Goal: Task Accomplishment & Management: Use online tool/utility

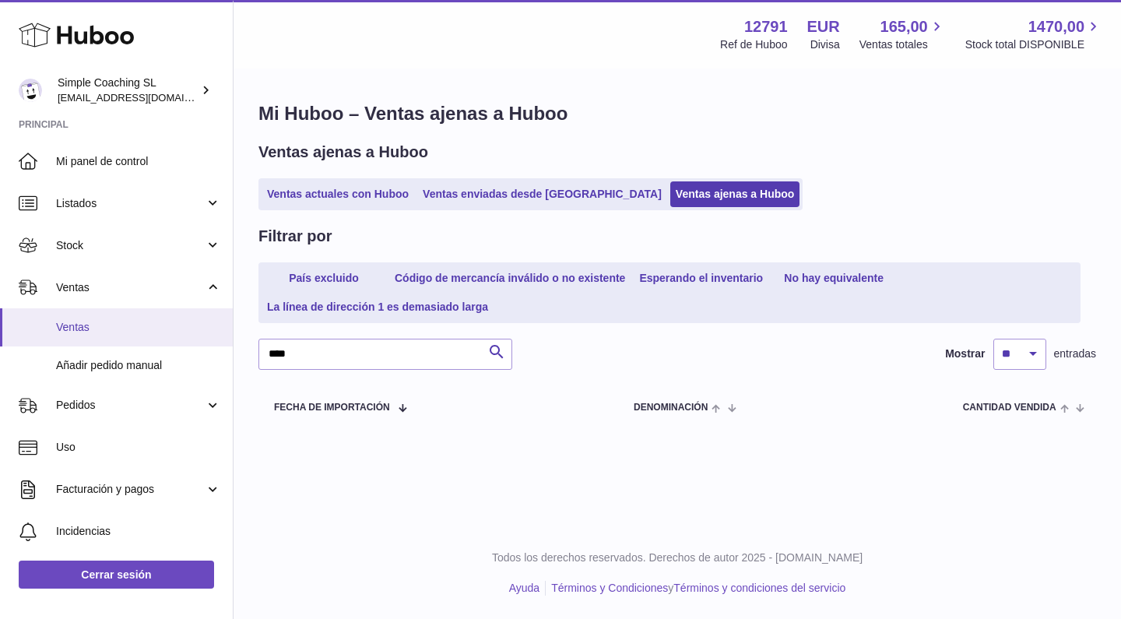
click at [116, 328] on span "Ventas" at bounding box center [138, 327] width 165 height 15
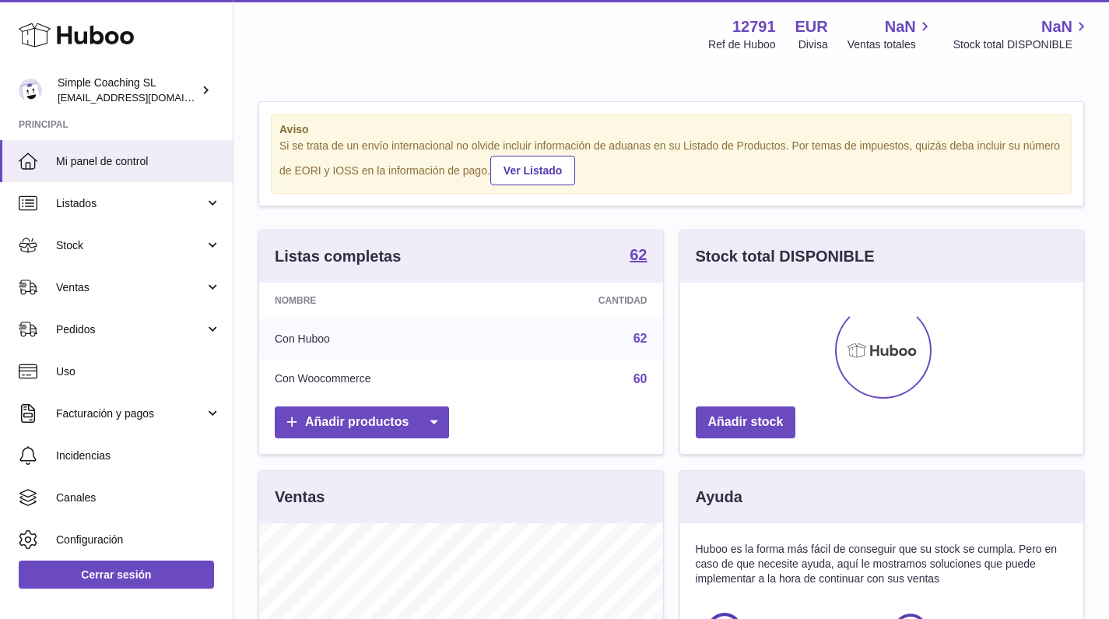
scroll to position [243, 403]
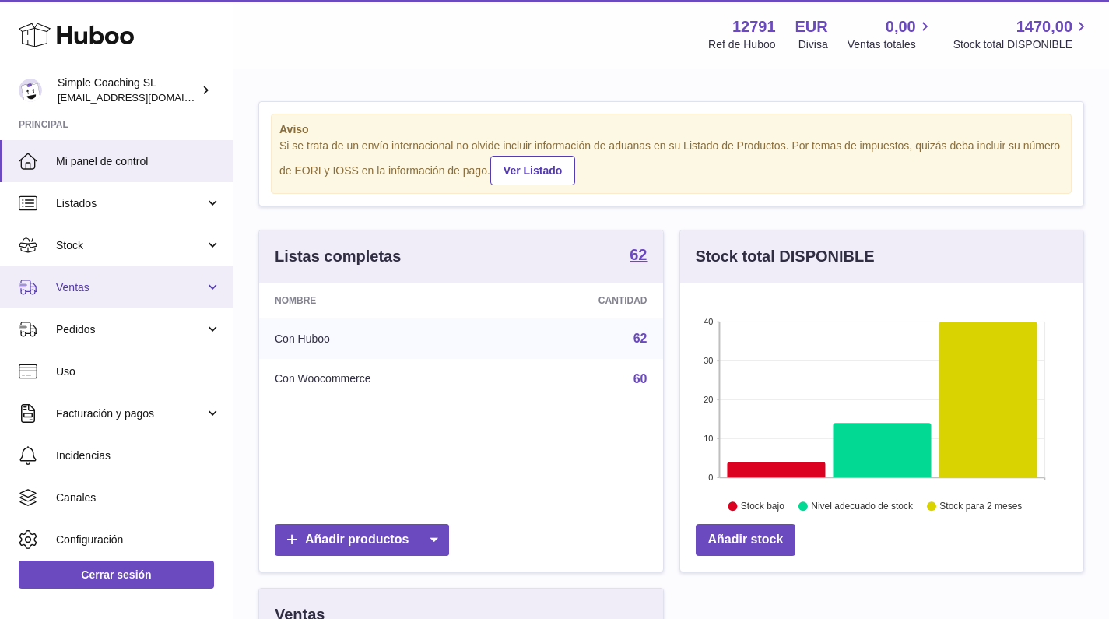
click at [159, 298] on link "Ventas" at bounding box center [116, 287] width 233 height 42
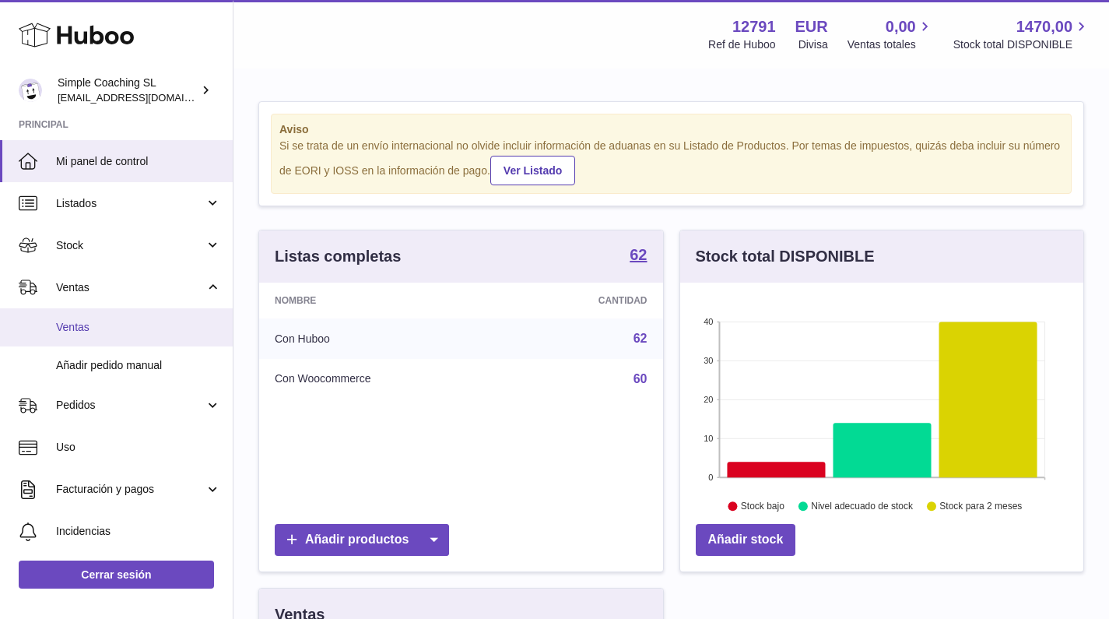
click at [156, 322] on span "Ventas" at bounding box center [138, 327] width 165 height 15
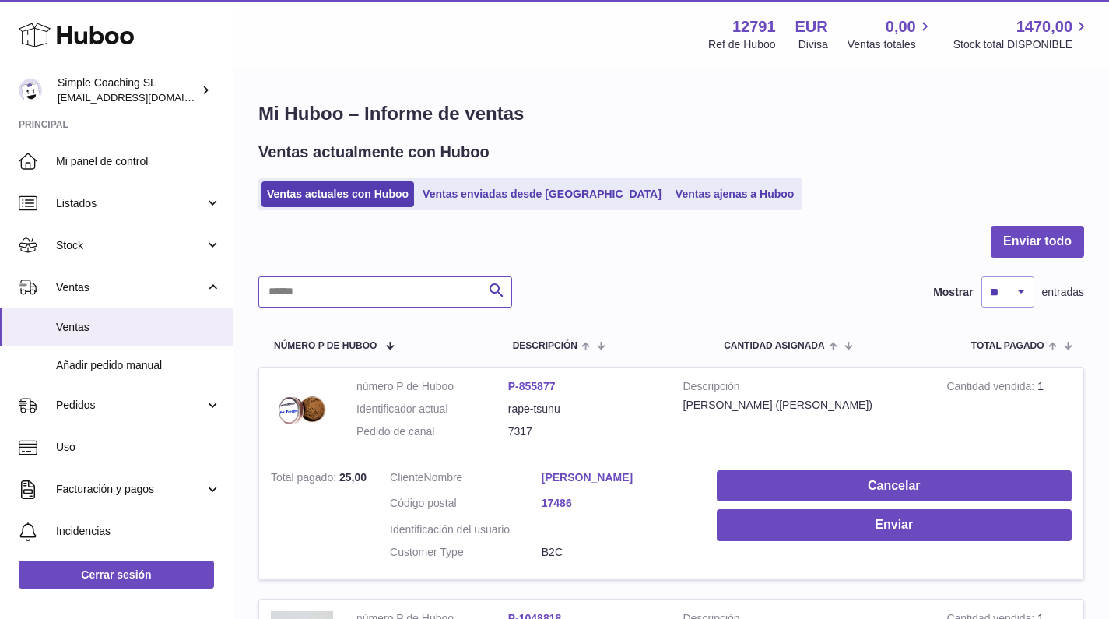
click at [353, 293] on input "text" at bounding box center [385, 291] width 254 height 31
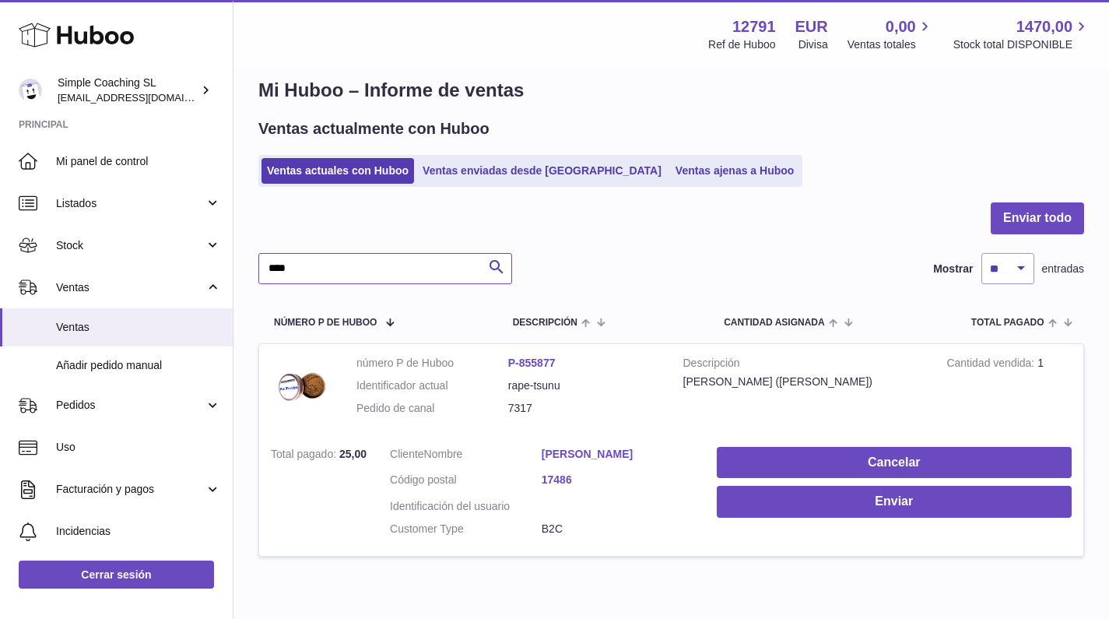
scroll to position [94, 0]
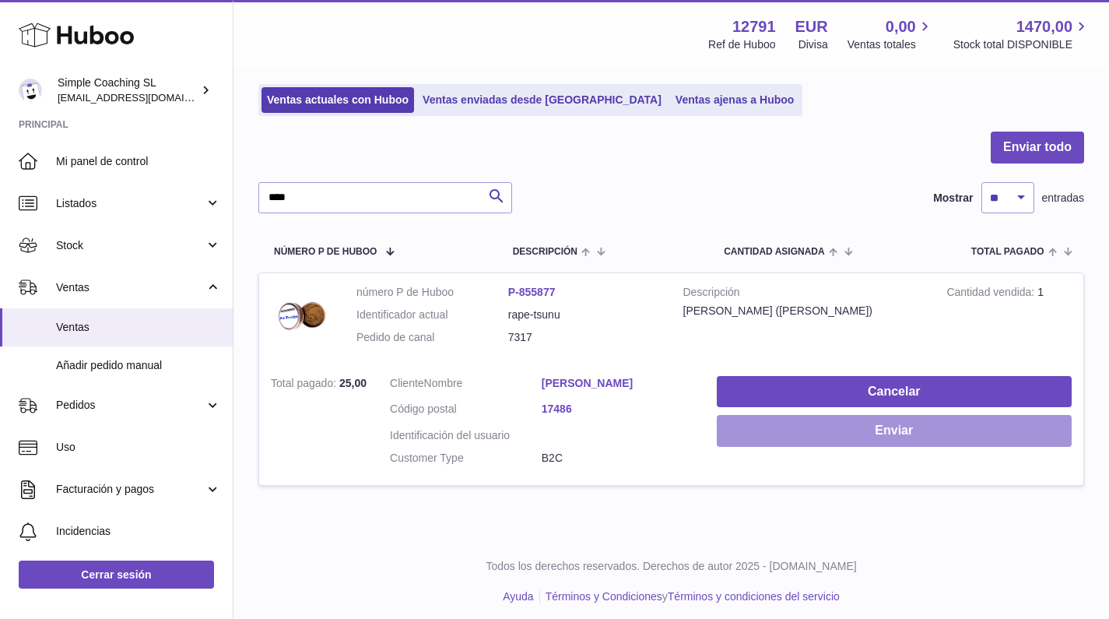
click at [776, 434] on button "Enviar" at bounding box center [894, 431] width 355 height 32
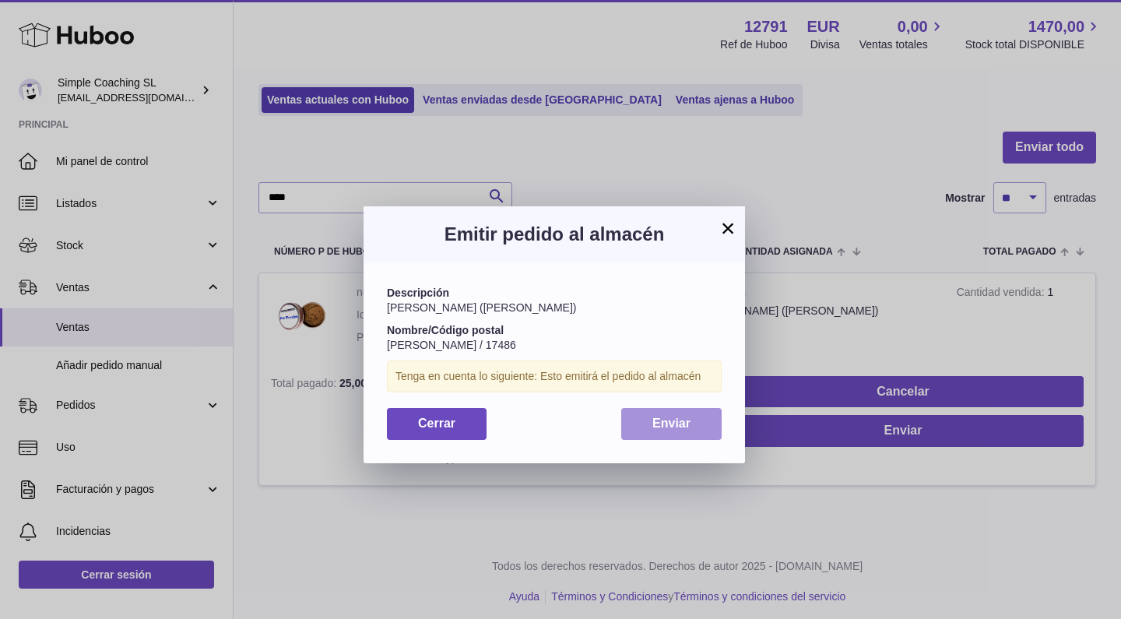
click at [667, 422] on span "Enviar" at bounding box center [671, 422] width 38 height 13
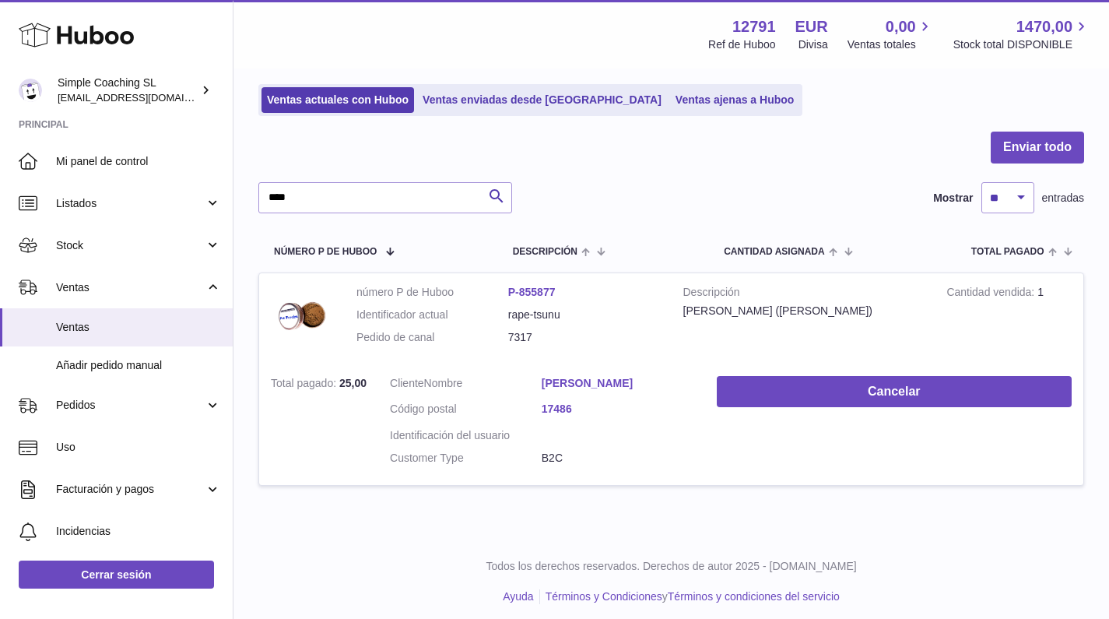
click at [337, 180] on div at bounding box center [671, 157] width 826 height 51
click at [338, 190] on input "****" at bounding box center [385, 197] width 254 height 31
type input "****"
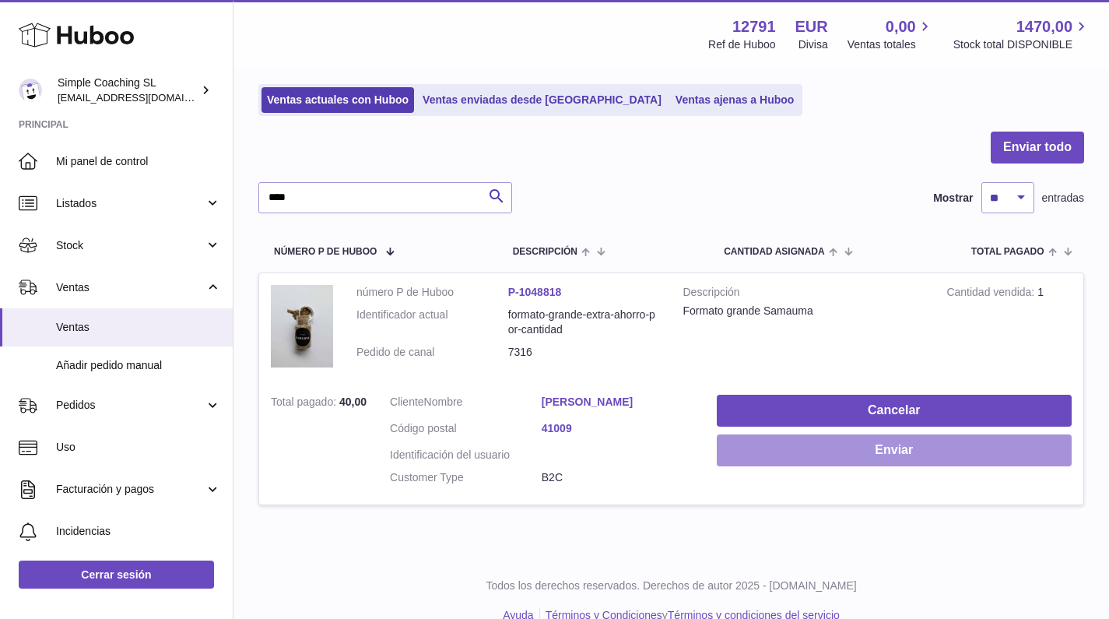
click at [795, 453] on button "Enviar" at bounding box center [894, 450] width 355 height 32
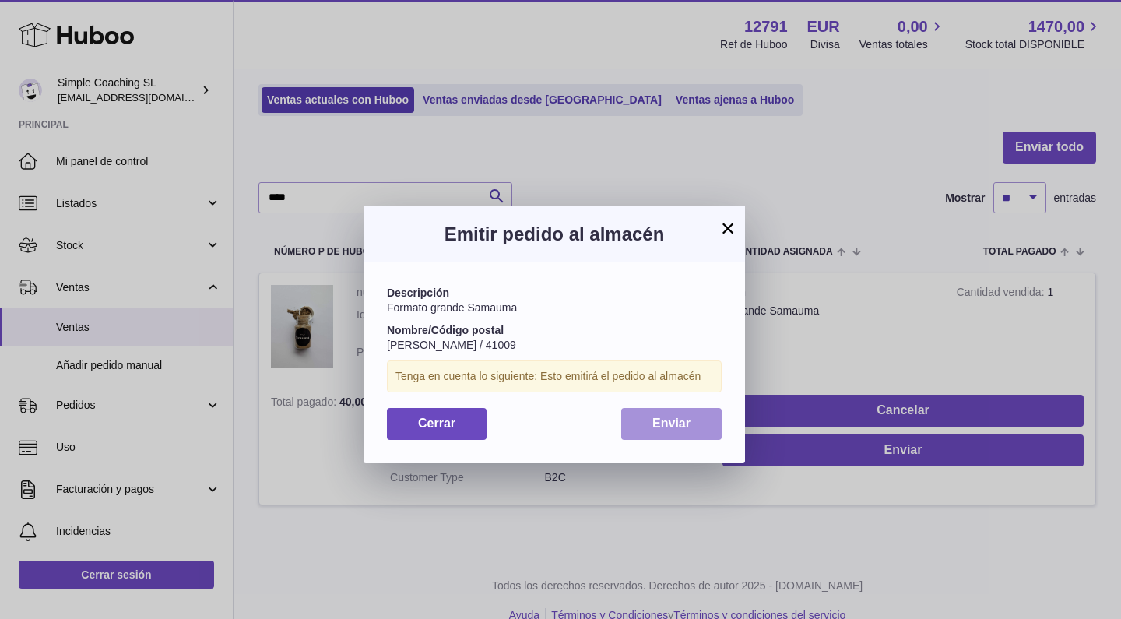
click at [687, 429] on button "Enviar" at bounding box center [671, 424] width 100 height 32
